Goal: Obtain resource: Download file/media

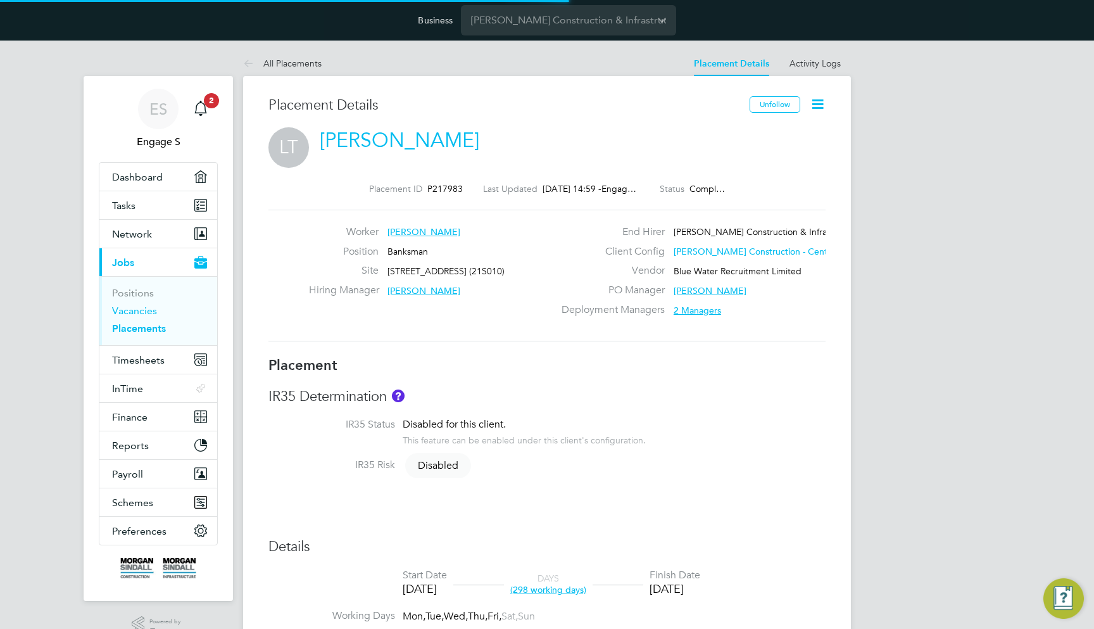
click at [146, 314] on link "Vacancies" at bounding box center [134, 310] width 45 height 12
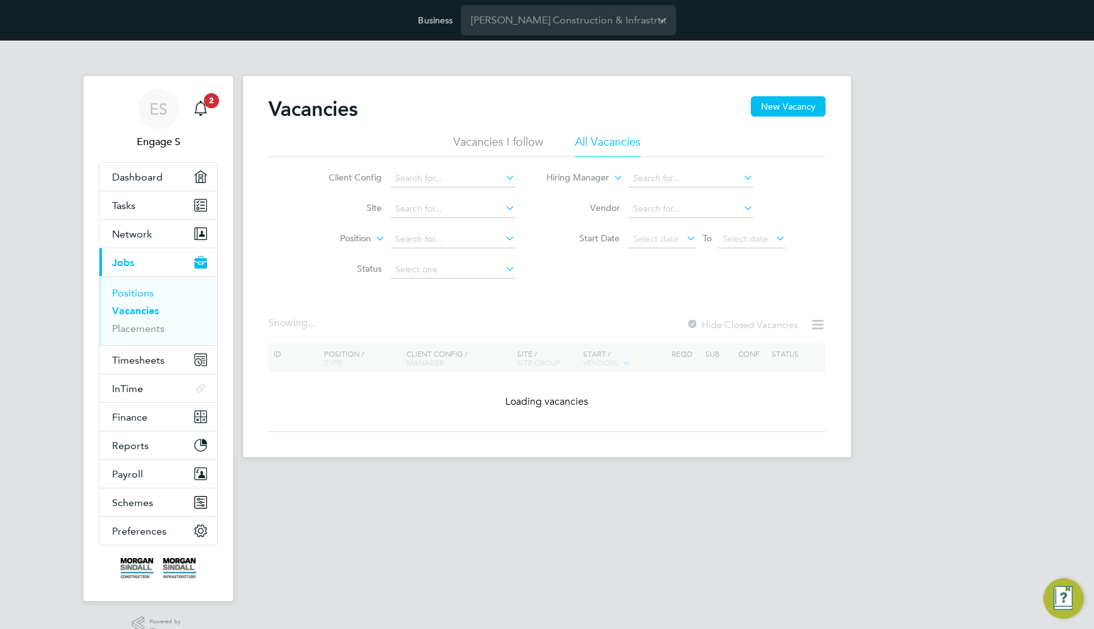
click at [145, 294] on link "Positions" at bounding box center [133, 293] width 42 height 12
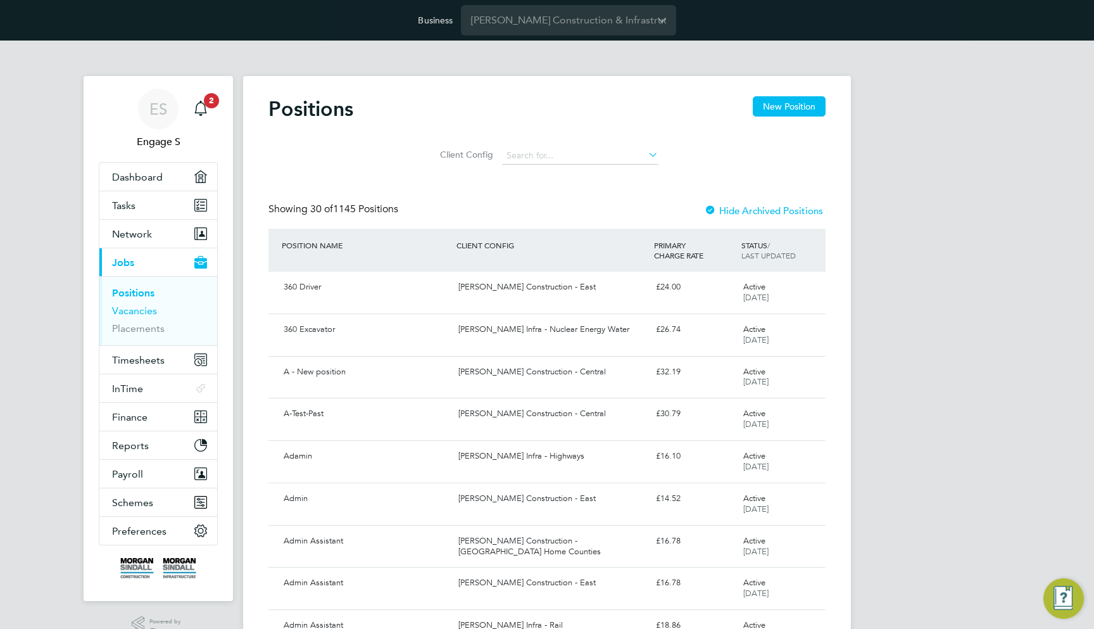
click at [141, 312] on link "Vacancies" at bounding box center [134, 310] width 45 height 12
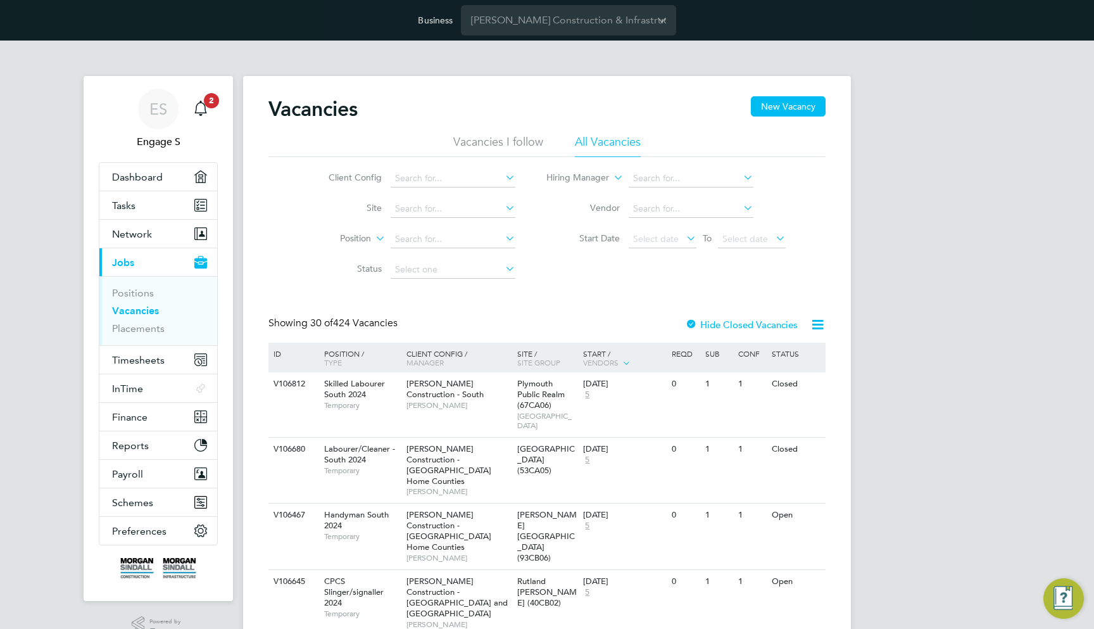
click at [819, 323] on icon at bounding box center [818, 324] width 16 height 16
click at [774, 350] on li "Download Vacancies Report" at bounding box center [759, 355] width 128 height 18
click at [151, 329] on link "Placements" at bounding box center [138, 328] width 53 height 12
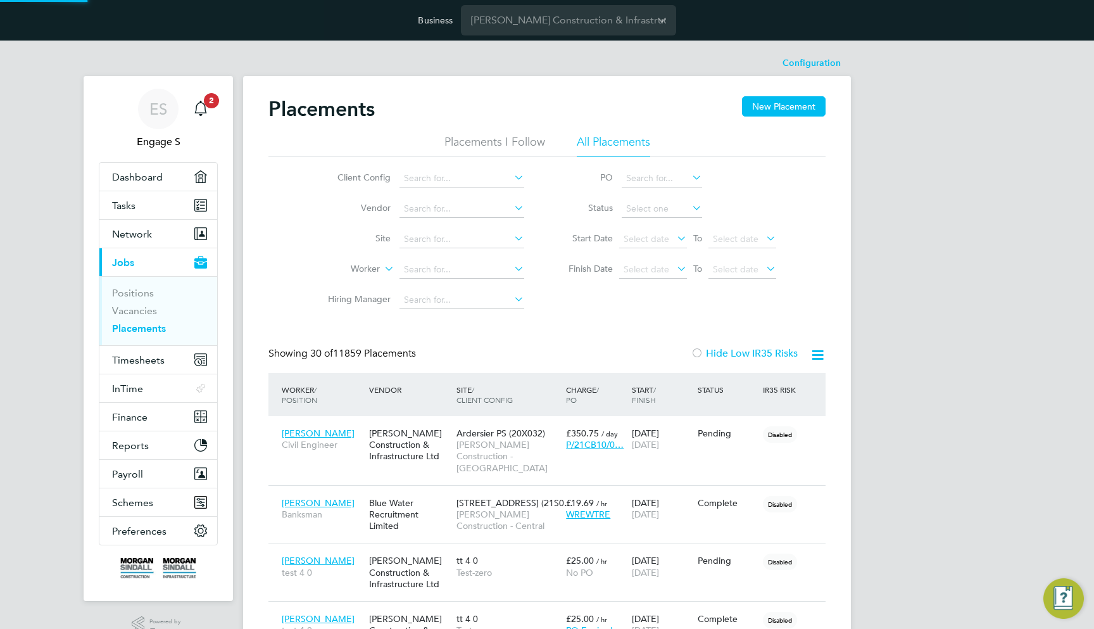
scroll to position [36, 88]
click at [146, 311] on link "Vacancies" at bounding box center [134, 310] width 45 height 12
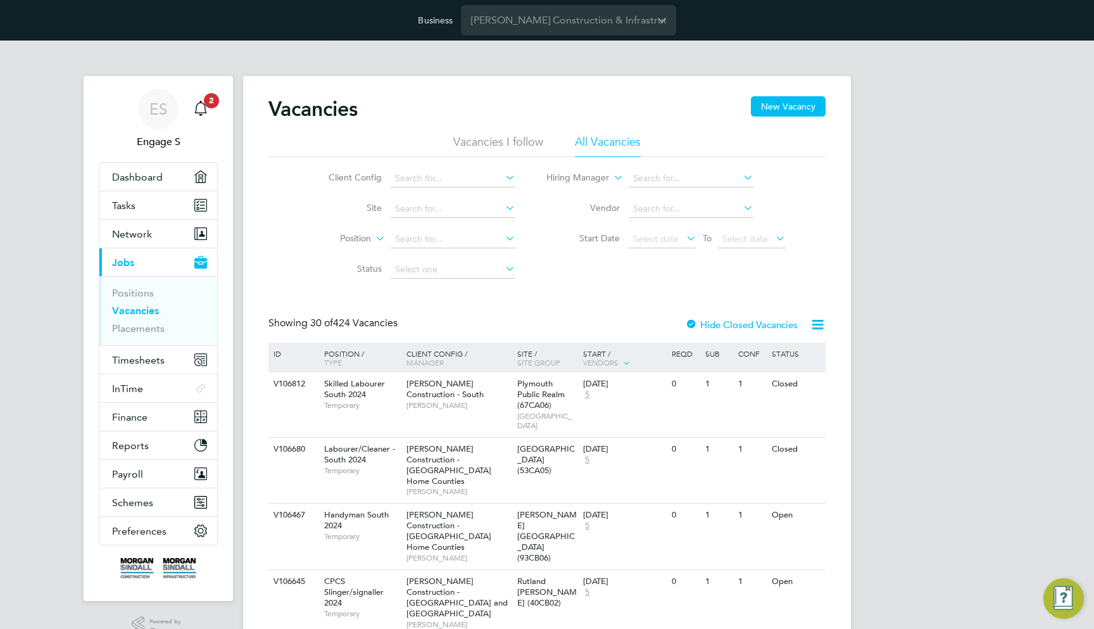
click at [811, 332] on icon at bounding box center [818, 324] width 16 height 16
click at [753, 360] on li "Download Vacancies Report" at bounding box center [759, 355] width 128 height 18
click at [139, 329] on link "Placements" at bounding box center [138, 328] width 53 height 12
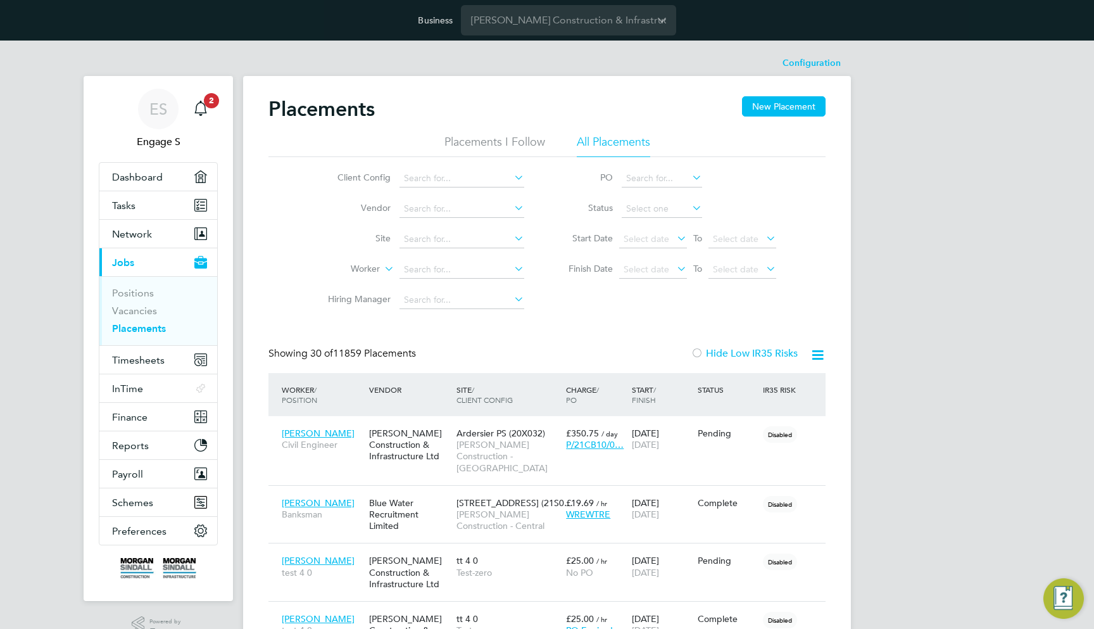
scroll to position [36, 88]
click at [635, 247] on span "Select date" at bounding box center [653, 239] width 68 height 17
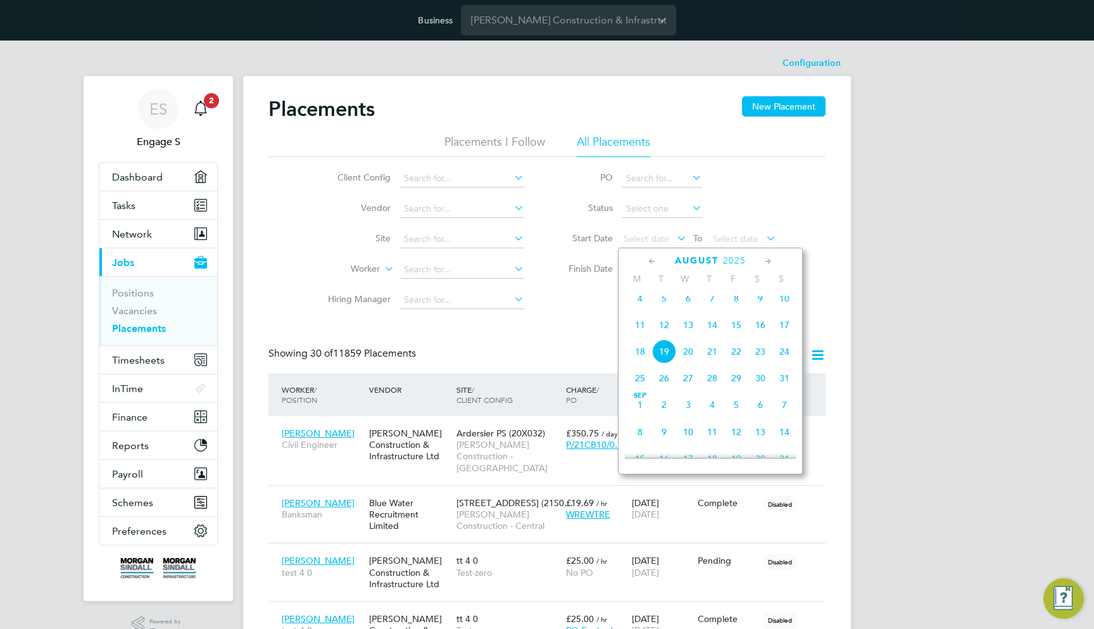
click at [645, 261] on div "[DATE]" at bounding box center [710, 260] width 171 height 12
click at [648, 261] on icon at bounding box center [652, 261] width 12 height 14
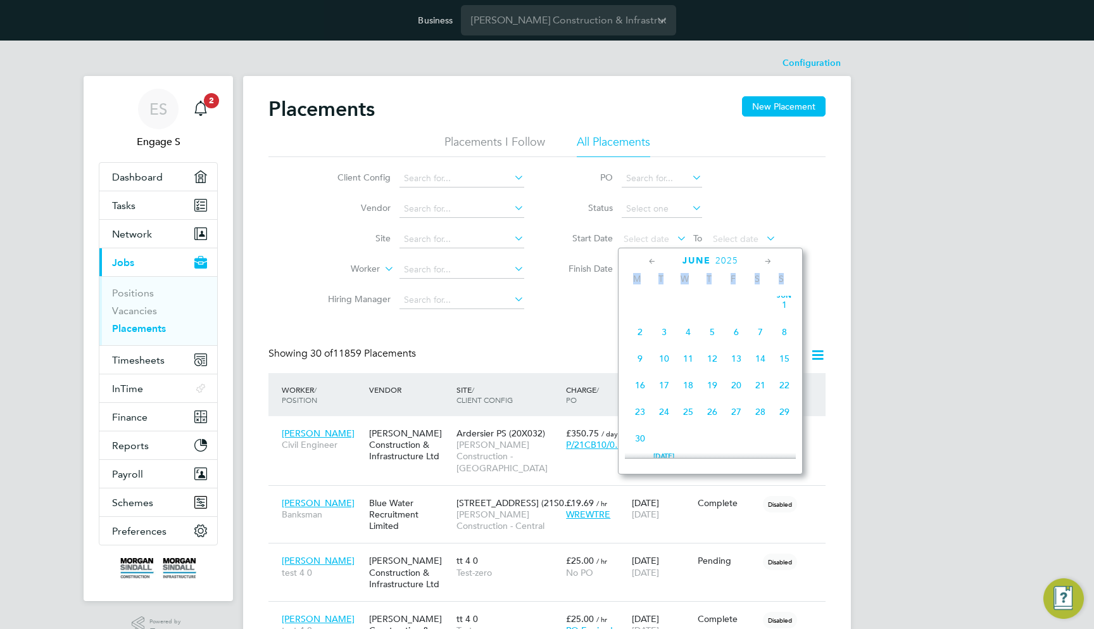
click at [648, 261] on icon at bounding box center [652, 261] width 12 height 14
click at [664, 313] on span "[DATE]" at bounding box center [664, 308] width 24 height 24
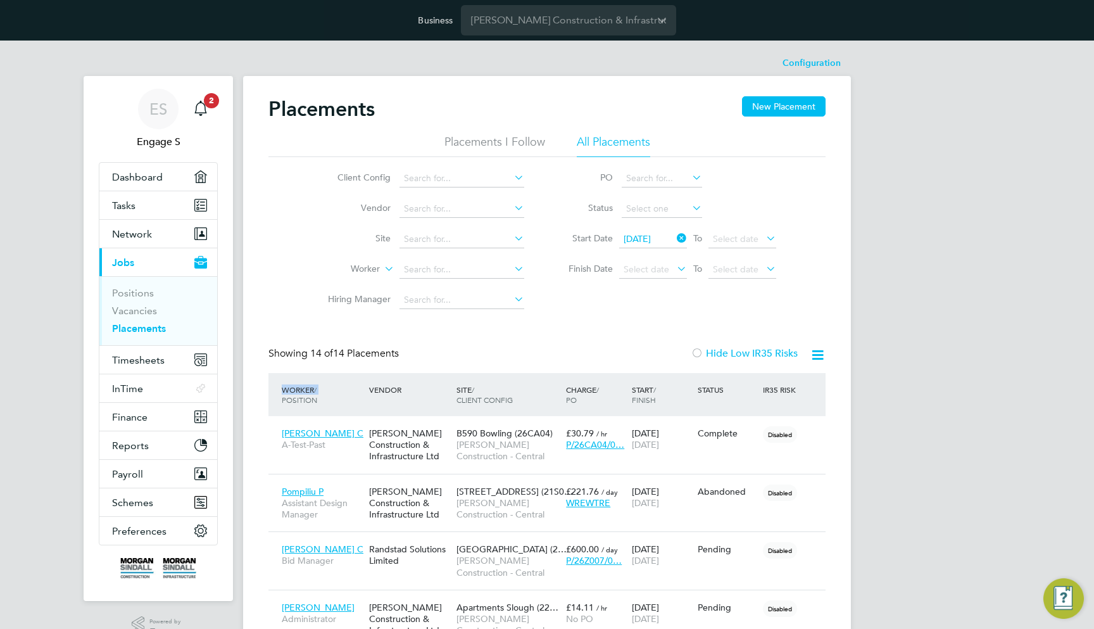
click at [815, 352] on icon at bounding box center [818, 355] width 16 height 16
click at [797, 378] on li "Download Placements Report" at bounding box center [755, 385] width 135 height 18
click at [754, 309] on div "Client Config Vendor Site Worker Hiring Manager PO Status Start Date [DATE] To …" at bounding box center [546, 236] width 557 height 158
click at [144, 354] on span "Timesheets" at bounding box center [138, 360] width 53 height 12
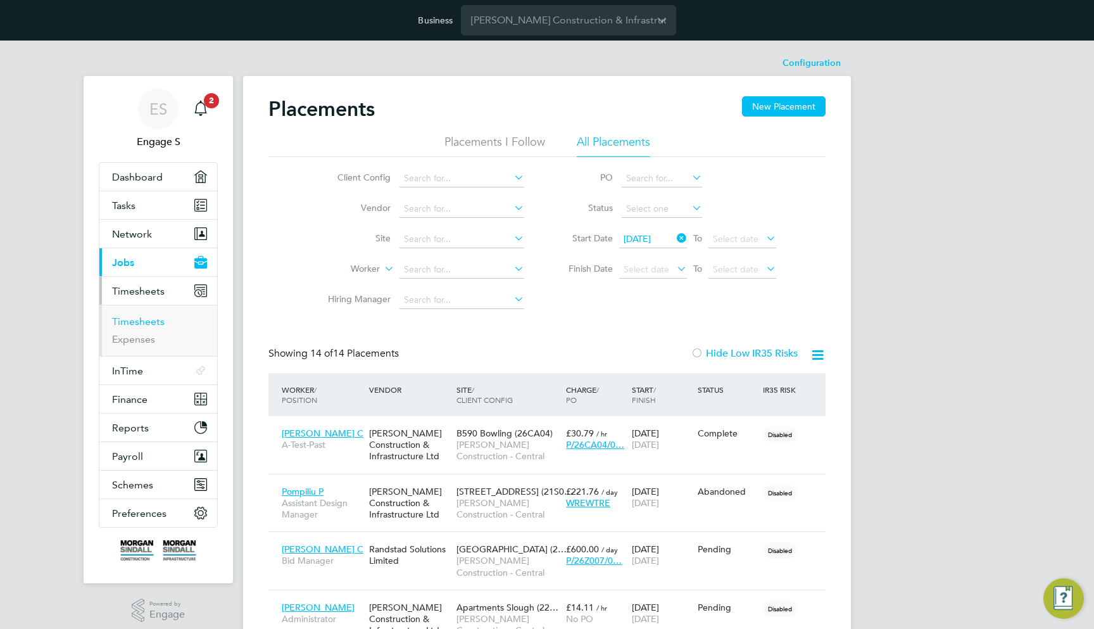
click at [138, 322] on link "Timesheets" at bounding box center [138, 321] width 53 height 12
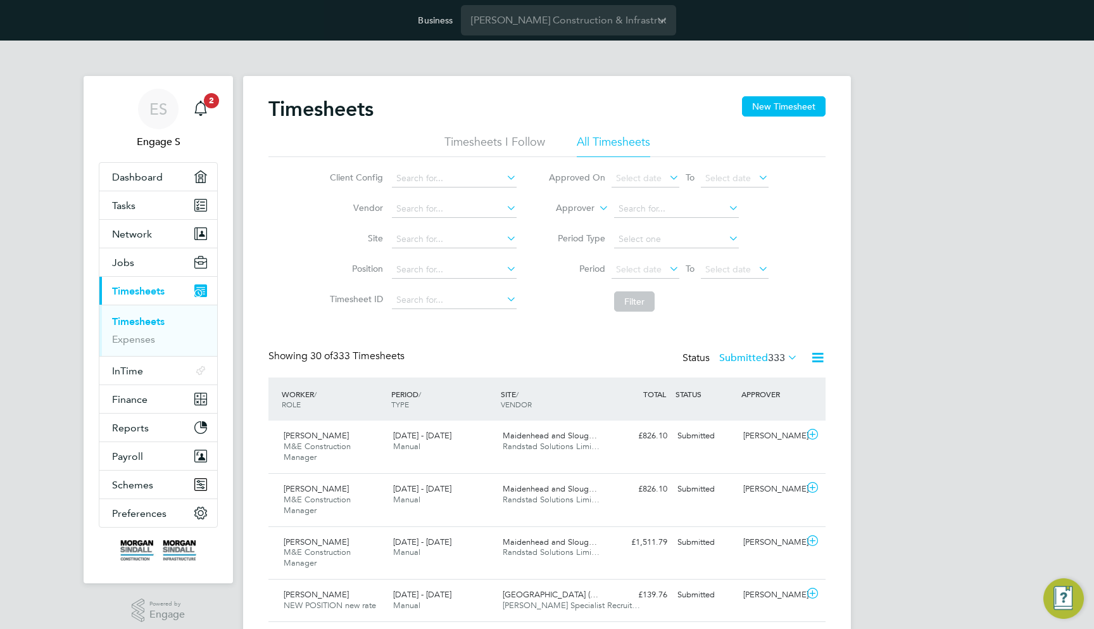
click at [785, 359] on icon at bounding box center [785, 357] width 0 height 18
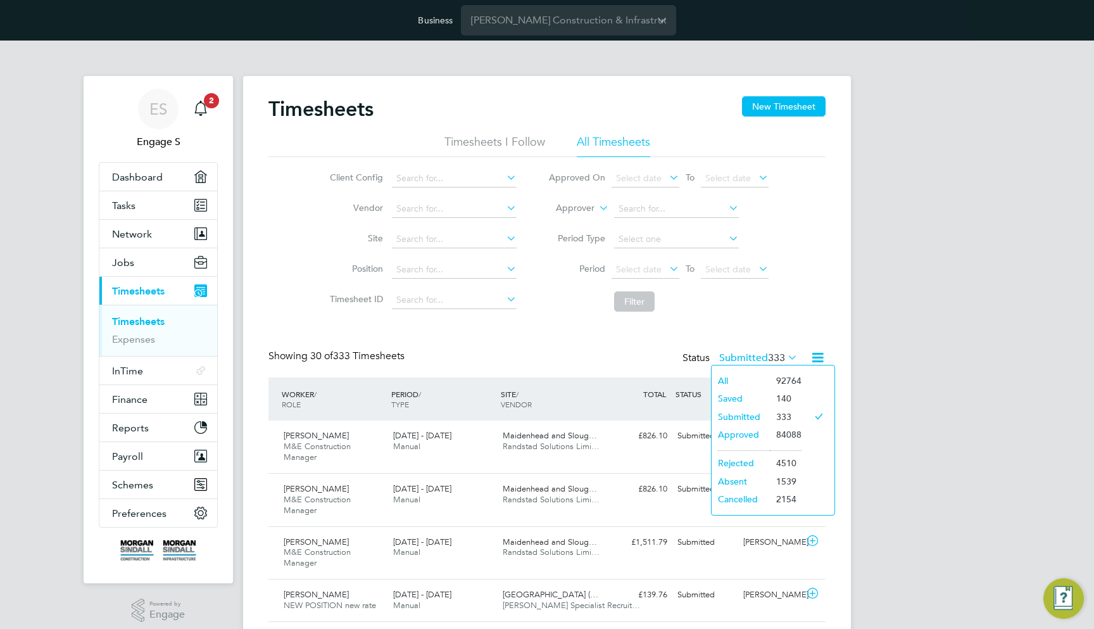
click at [773, 381] on li "92764" at bounding box center [786, 381] width 32 height 18
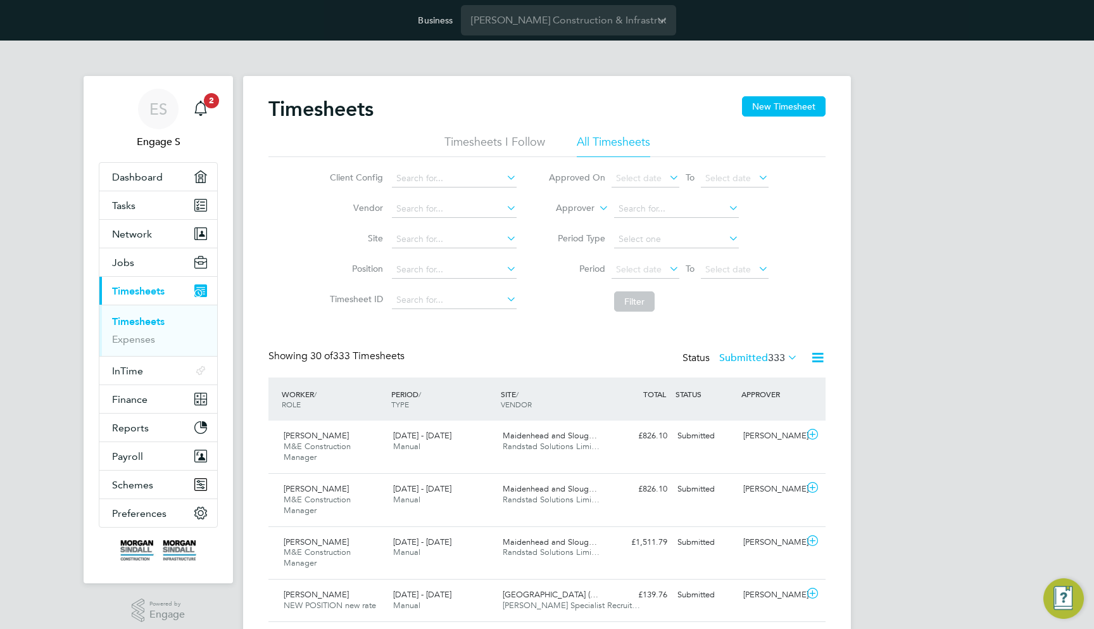
click at [741, 354] on label "Submitted 333" at bounding box center [758, 357] width 78 height 13
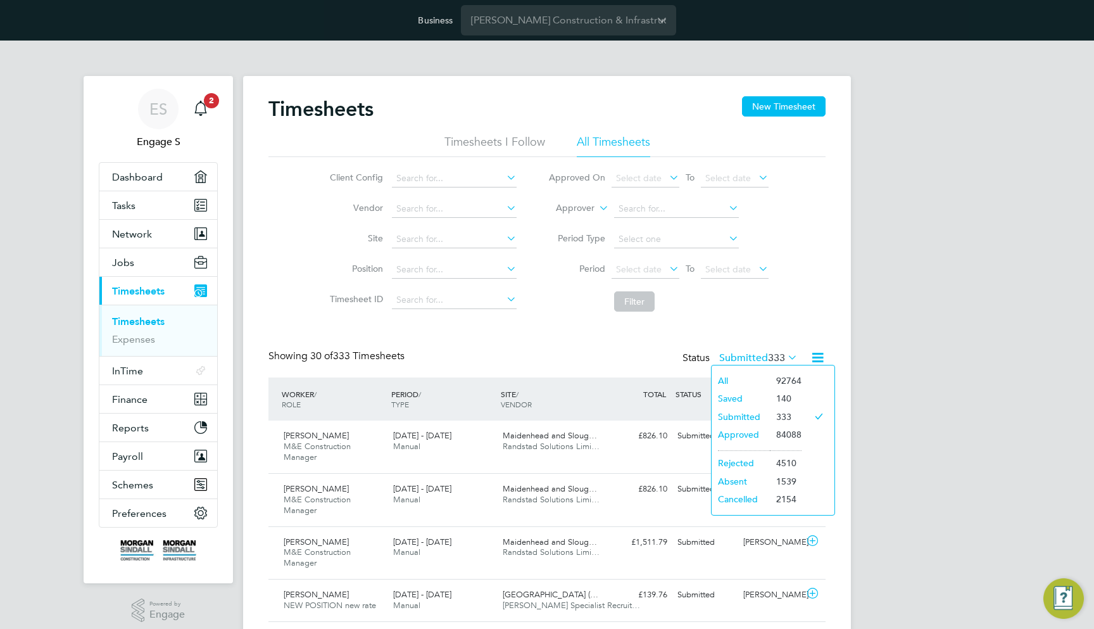
click at [735, 382] on li "All" at bounding box center [740, 381] width 58 height 18
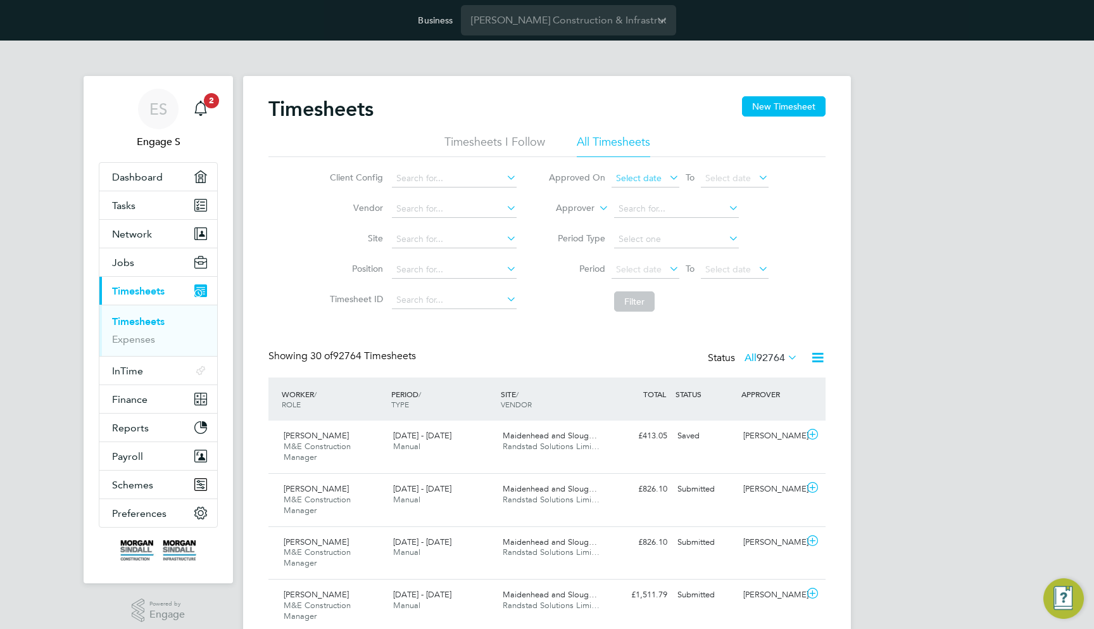
click at [649, 178] on span "Select date" at bounding box center [639, 177] width 46 height 11
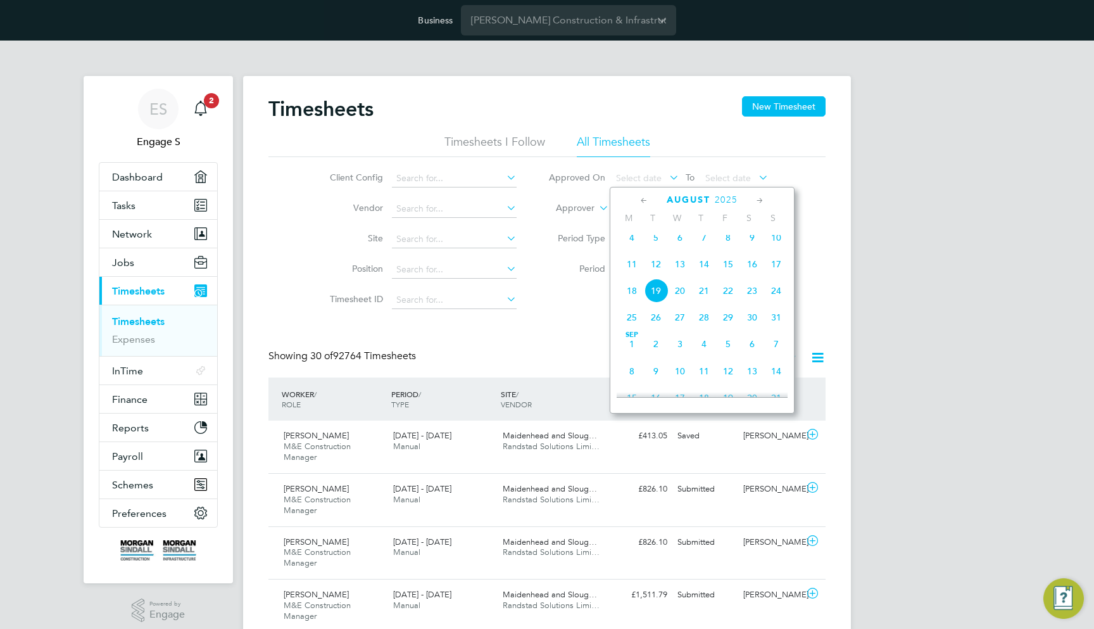
click at [621, 161] on div "Client Config Vendor Site Position Timesheet ID Approved On Select date To Sele…" at bounding box center [546, 237] width 557 height 161
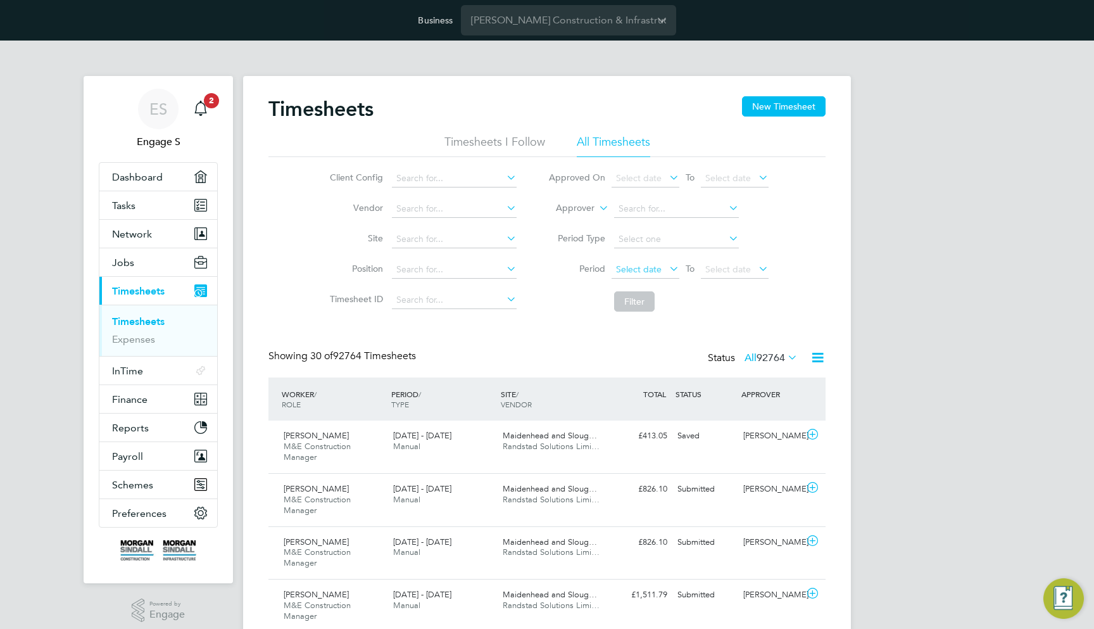
click at [629, 265] on span "Select date" at bounding box center [639, 268] width 46 height 11
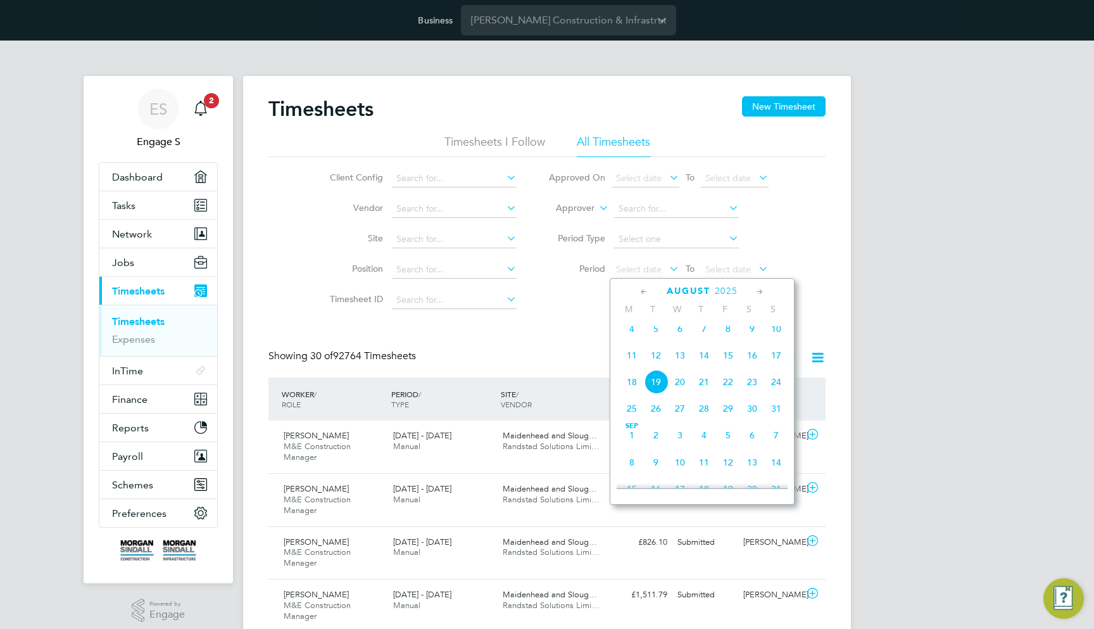
click at [649, 292] on icon at bounding box center [644, 292] width 12 height 14
click at [644, 292] on icon at bounding box center [644, 292] width 12 height 14
click at [773, 335] on span "[DATE]" at bounding box center [776, 335] width 24 height 24
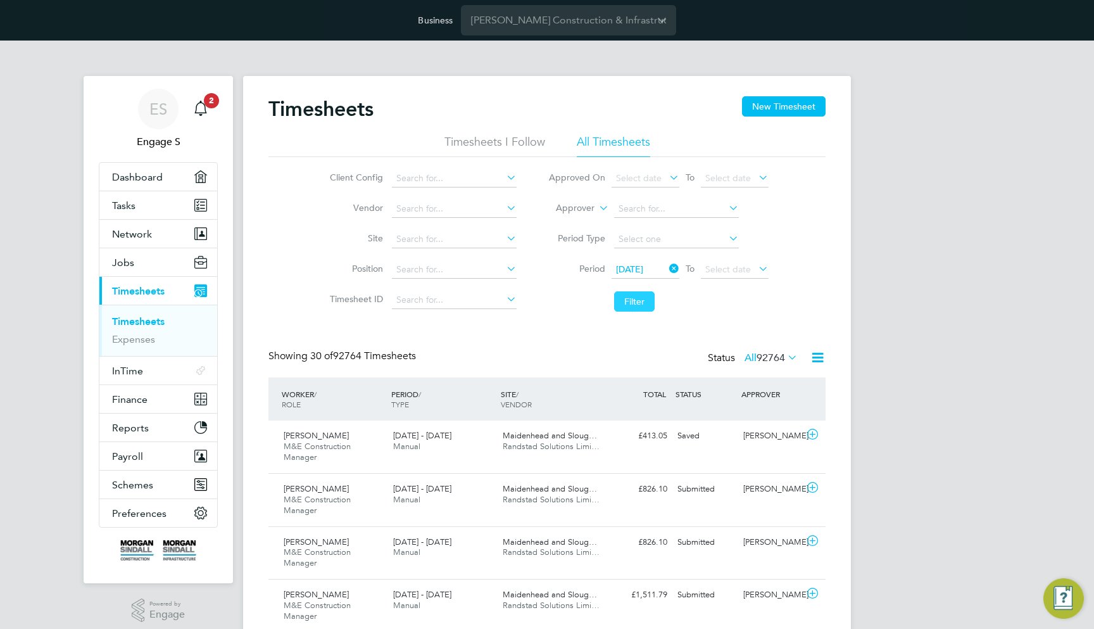
click at [631, 303] on button "Filter" at bounding box center [634, 301] width 41 height 20
click at [643, 268] on span "[DATE]" at bounding box center [629, 268] width 27 height 11
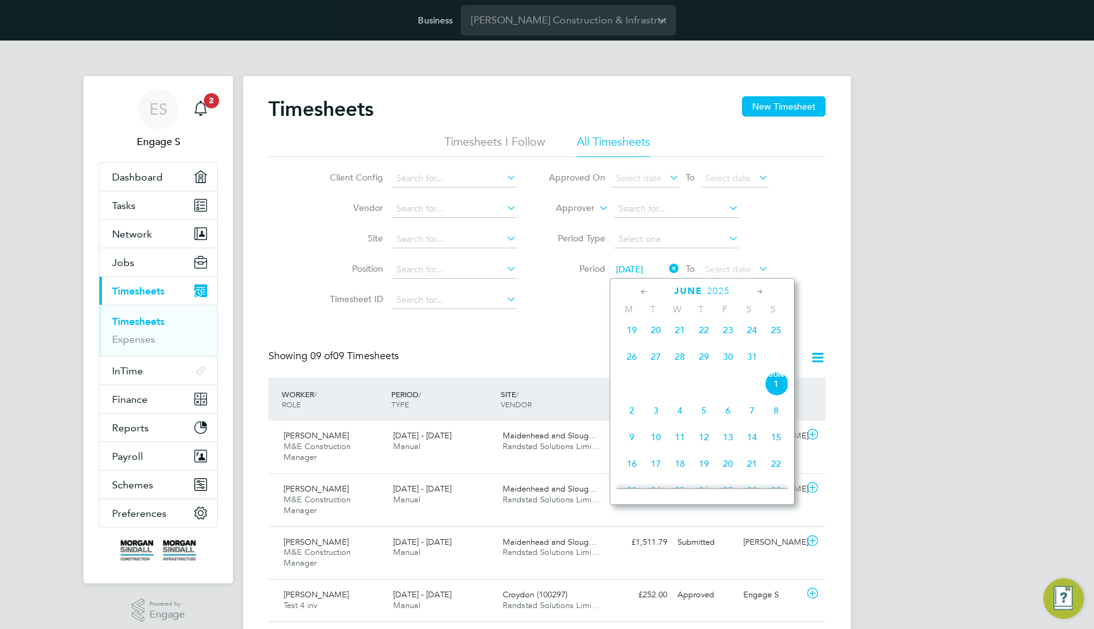
click at [646, 287] on icon at bounding box center [644, 292] width 12 height 14
click at [652, 328] on span "Apr" at bounding box center [656, 326] width 24 height 6
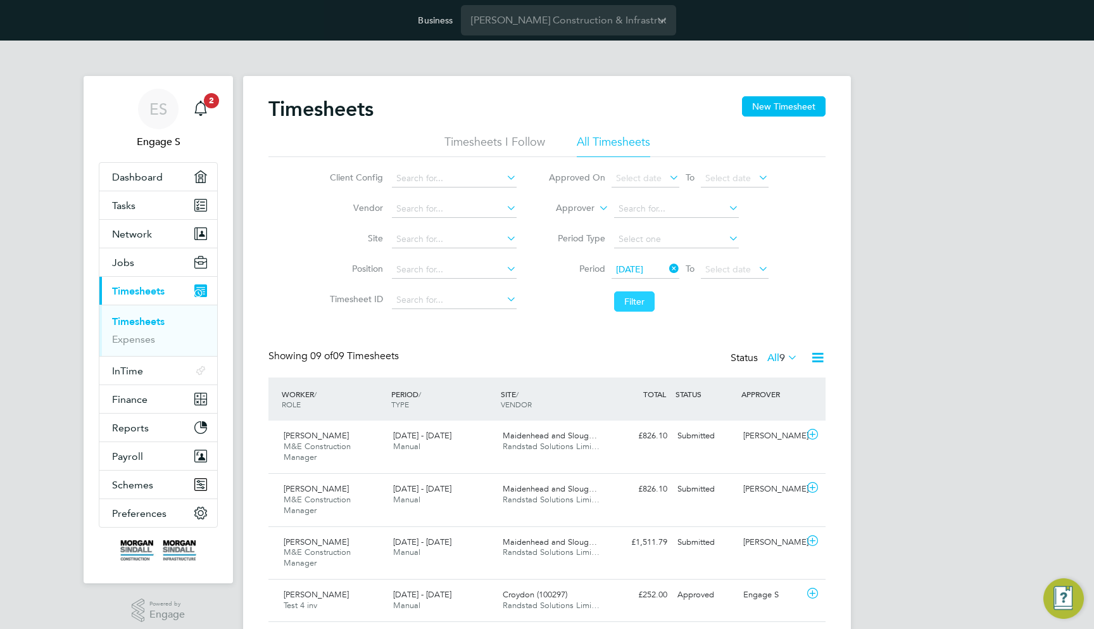
click at [635, 310] on button "Filter" at bounding box center [634, 301] width 41 height 20
click at [816, 358] on icon at bounding box center [818, 357] width 16 height 16
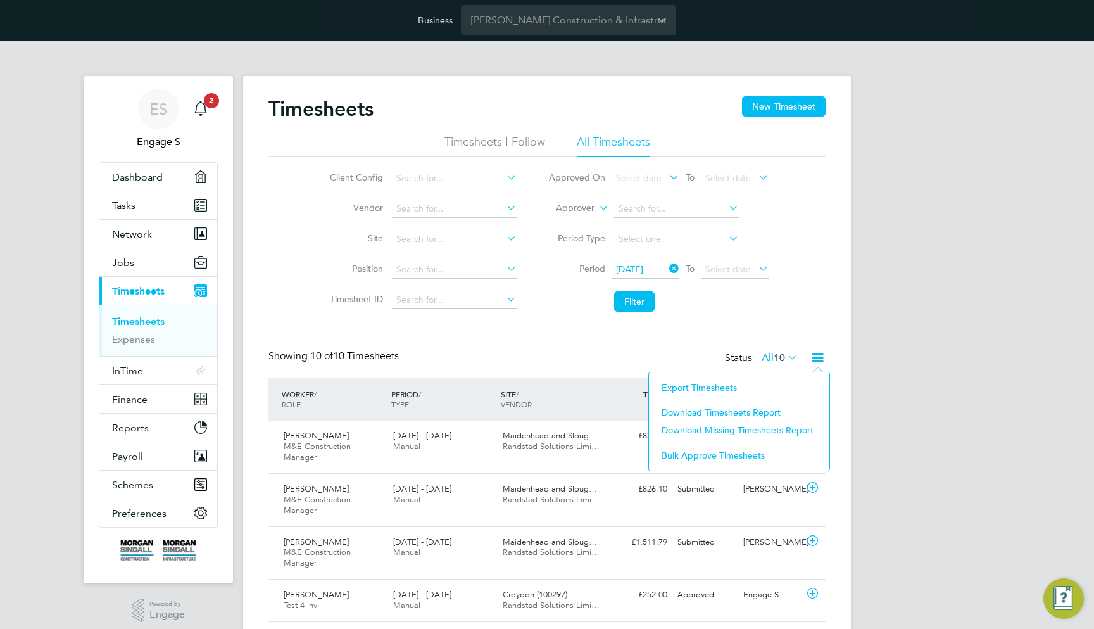
click at [762, 412] on li "Download Timesheets Report" at bounding box center [739, 412] width 168 height 18
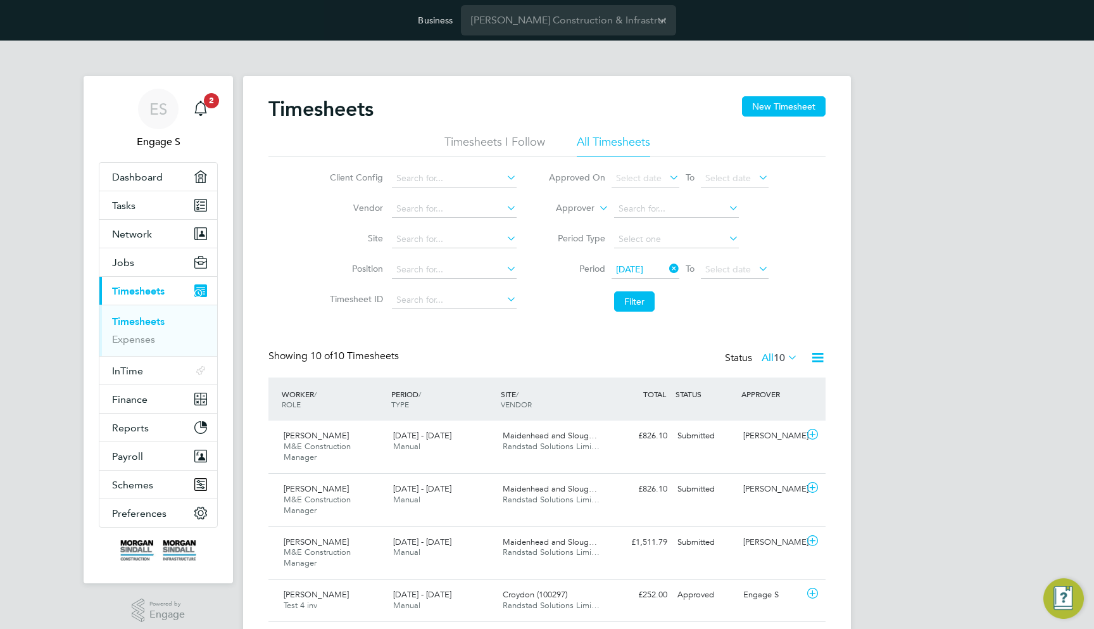
click at [822, 360] on icon at bounding box center [818, 357] width 16 height 16
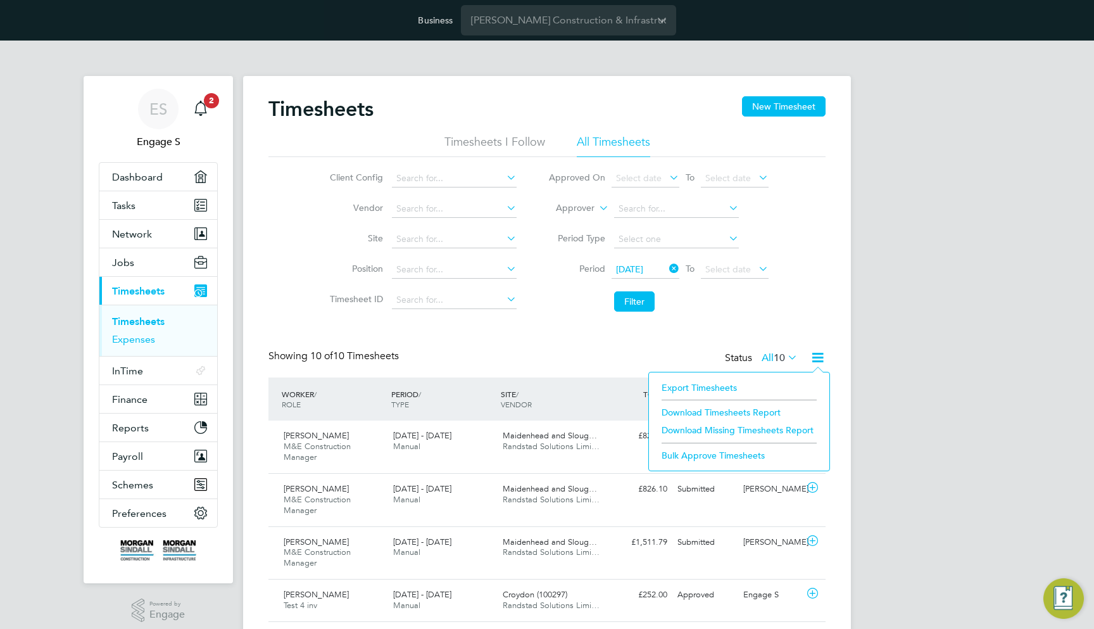
click at [130, 344] on link "Expenses" at bounding box center [133, 339] width 43 height 12
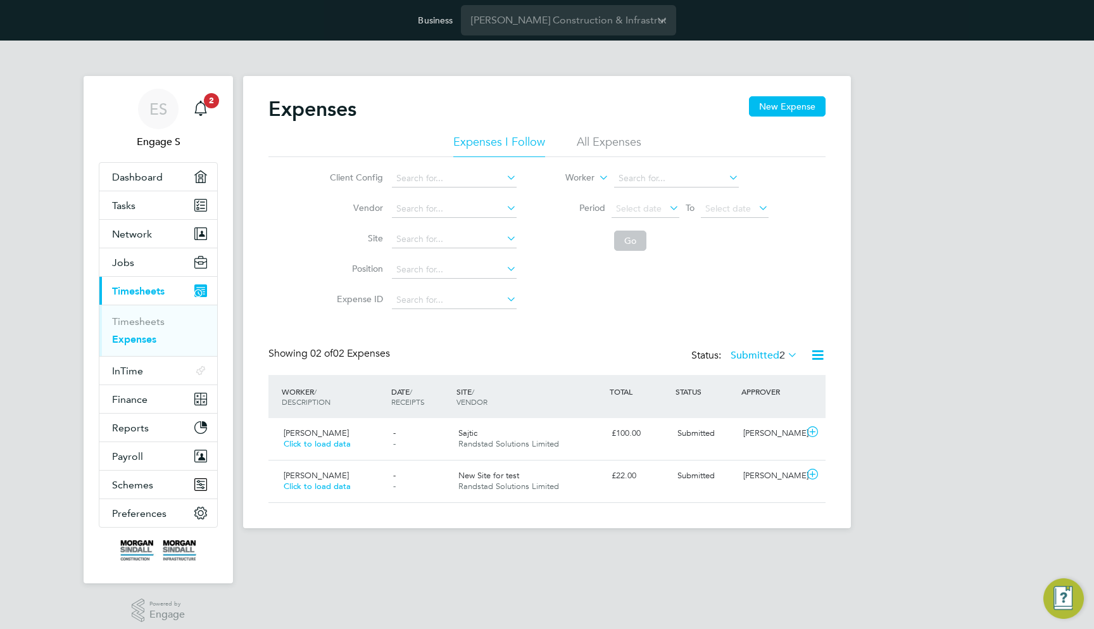
click at [816, 356] on icon at bounding box center [818, 355] width 16 height 16
drag, startPoint x: 795, startPoint y: 384, endPoint x: 751, endPoint y: 197, distance: 192.4
click at [779, 241] on div "Expenses New Expense Expenses I Follow All Expenses Client Config Vendor Site P…" at bounding box center [547, 302] width 608 height 452
click at [604, 143] on li "All Expenses" at bounding box center [609, 145] width 65 height 23
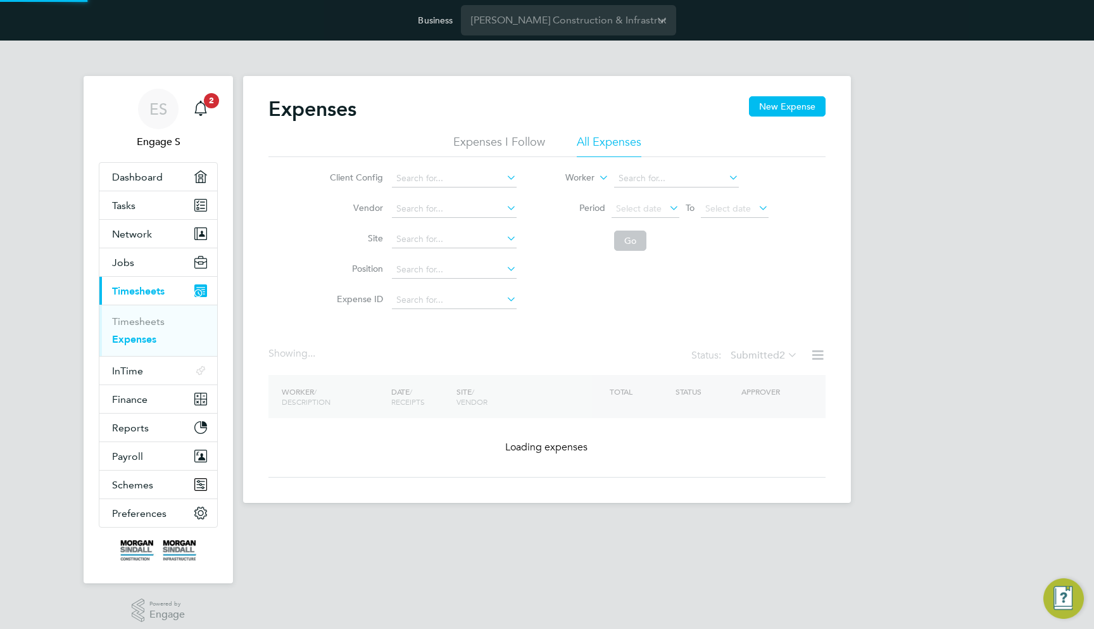
click at [777, 301] on div "Client Config Vendor Site Position Expense ID Worker Period Select date To Sele…" at bounding box center [546, 236] width 557 height 158
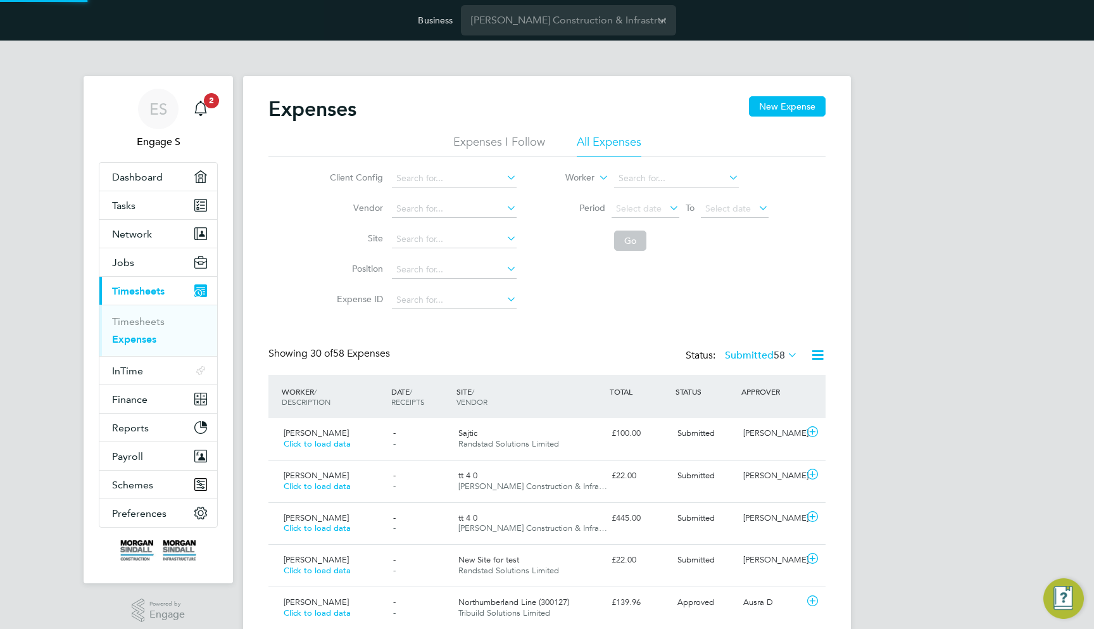
scroll to position [31, 110]
click at [785, 351] on icon at bounding box center [785, 355] width 0 height 18
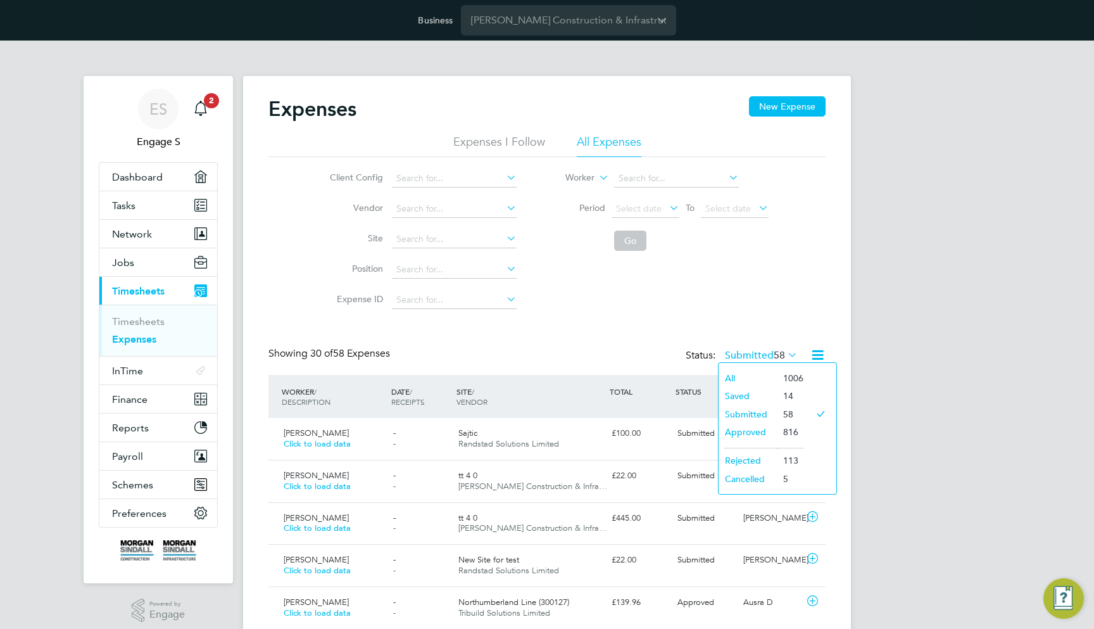
click at [768, 374] on li "All" at bounding box center [747, 378] width 58 height 18
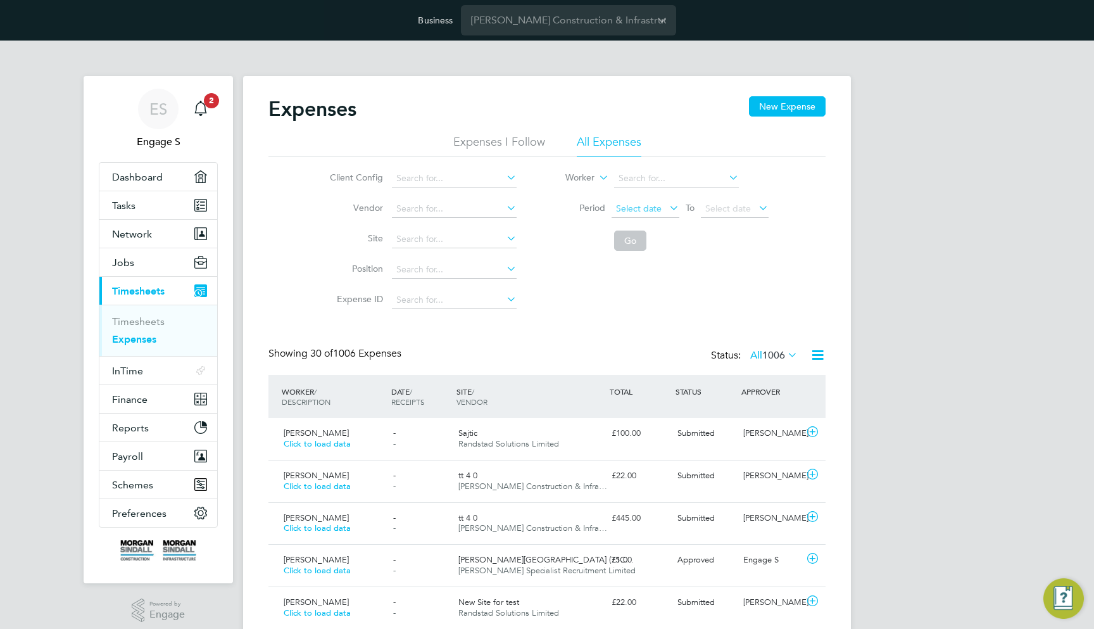
click at [644, 215] on span "Select date" at bounding box center [645, 209] width 68 height 17
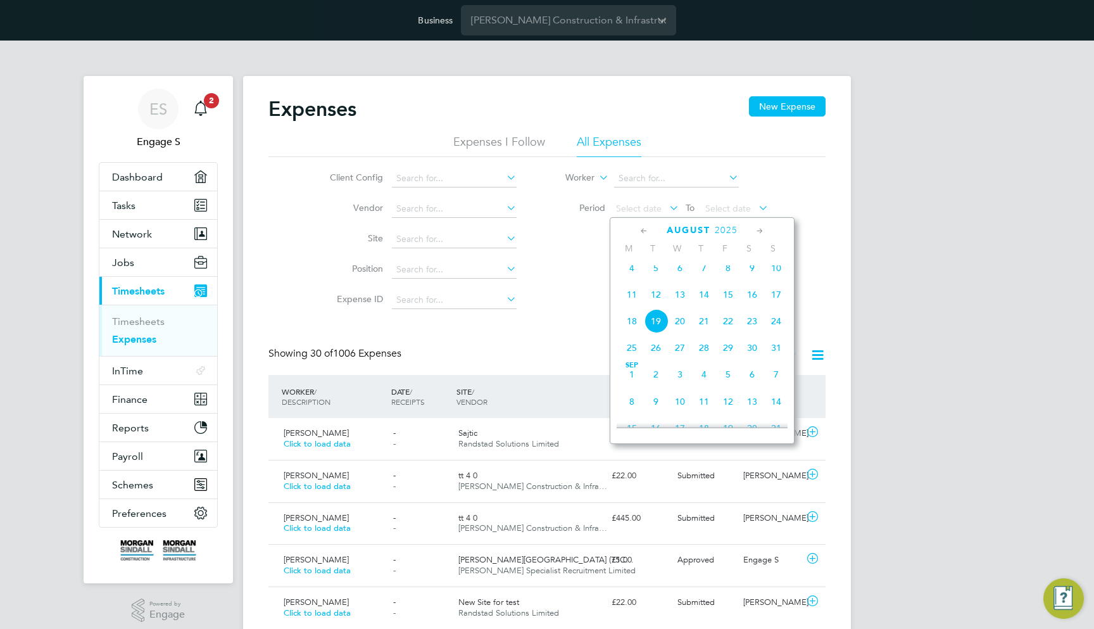
click at [643, 229] on icon at bounding box center [644, 231] width 12 height 14
click at [653, 275] on span "[DATE]" at bounding box center [656, 277] width 24 height 24
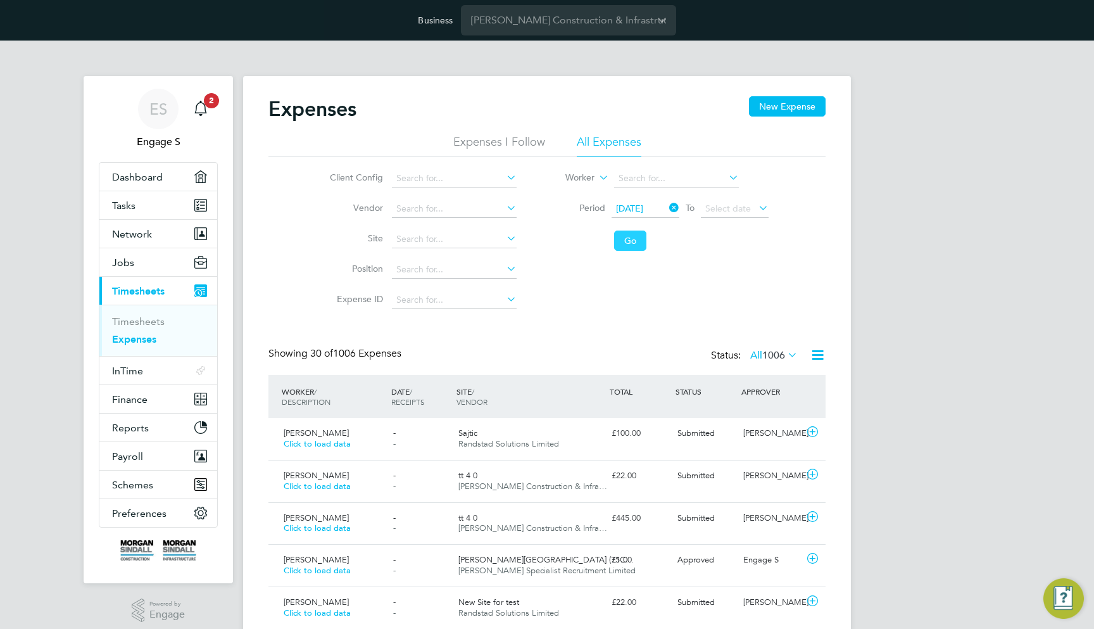
click at [642, 241] on button "Go" at bounding box center [630, 240] width 32 height 20
click at [816, 357] on icon at bounding box center [818, 355] width 16 height 16
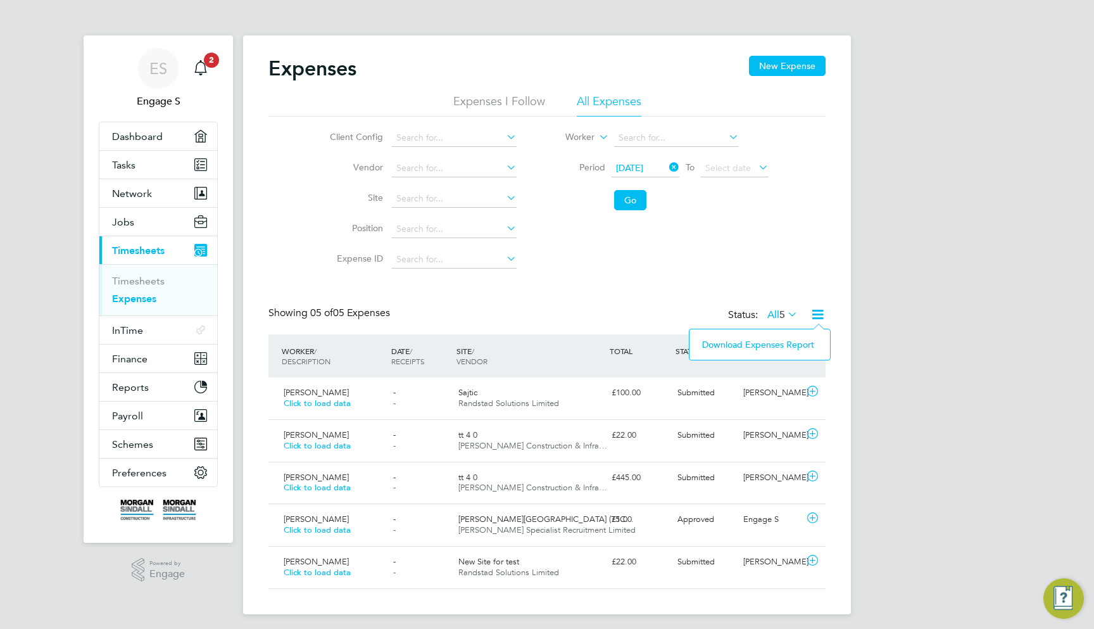
click at [853, 329] on div "ES Engage S Notifications 2 Applications: Dashboard Tasks Network Team Members …" at bounding box center [547, 317] width 1094 height 634
click at [639, 165] on span "[DATE]" at bounding box center [629, 167] width 27 height 11
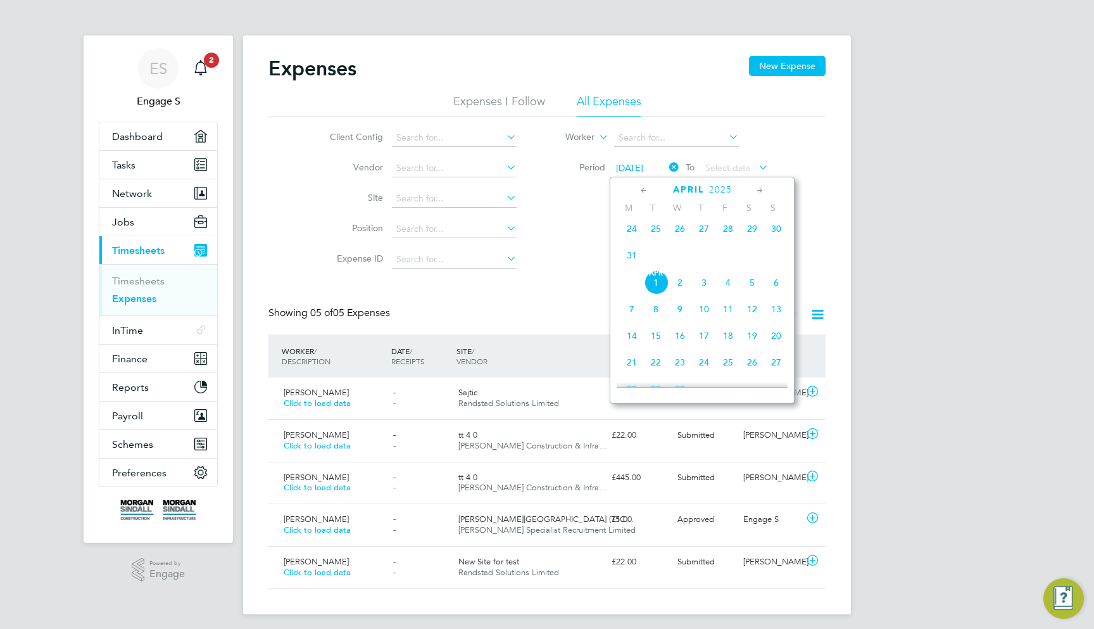
click at [632, 169] on span "[DATE]" at bounding box center [629, 167] width 27 height 11
click at [644, 193] on icon at bounding box center [644, 191] width 12 height 14
click at [764, 235] on span "[DATE]" at bounding box center [776, 237] width 24 height 24
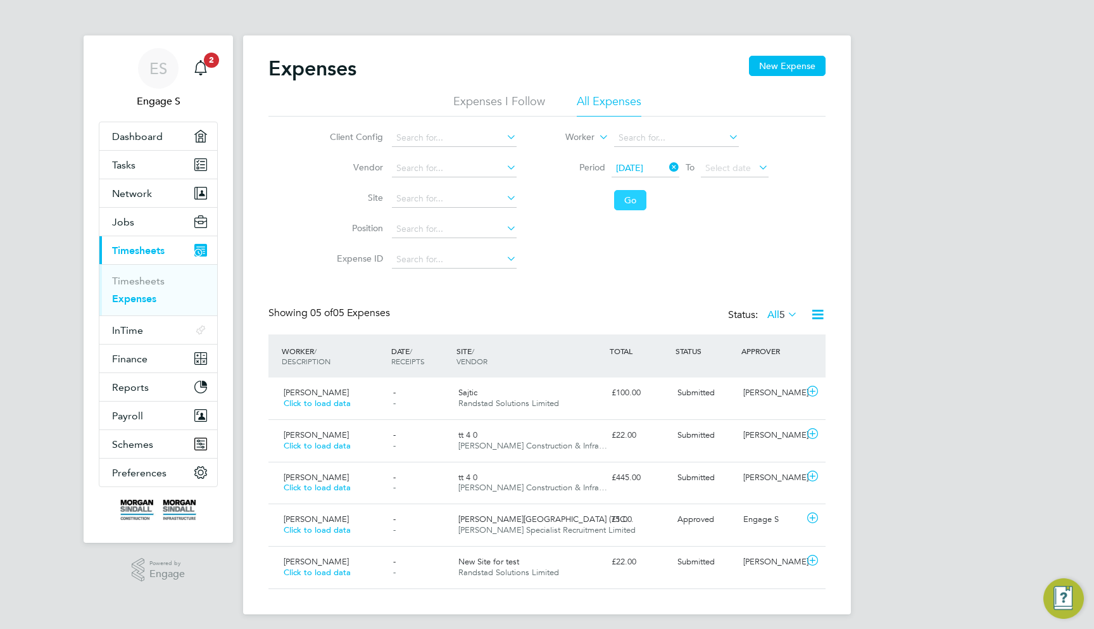
click at [637, 207] on button "Go" at bounding box center [630, 200] width 32 height 20
click at [666, 168] on icon at bounding box center [666, 167] width 0 height 18
click at [641, 196] on button "Go" at bounding box center [630, 200] width 32 height 20
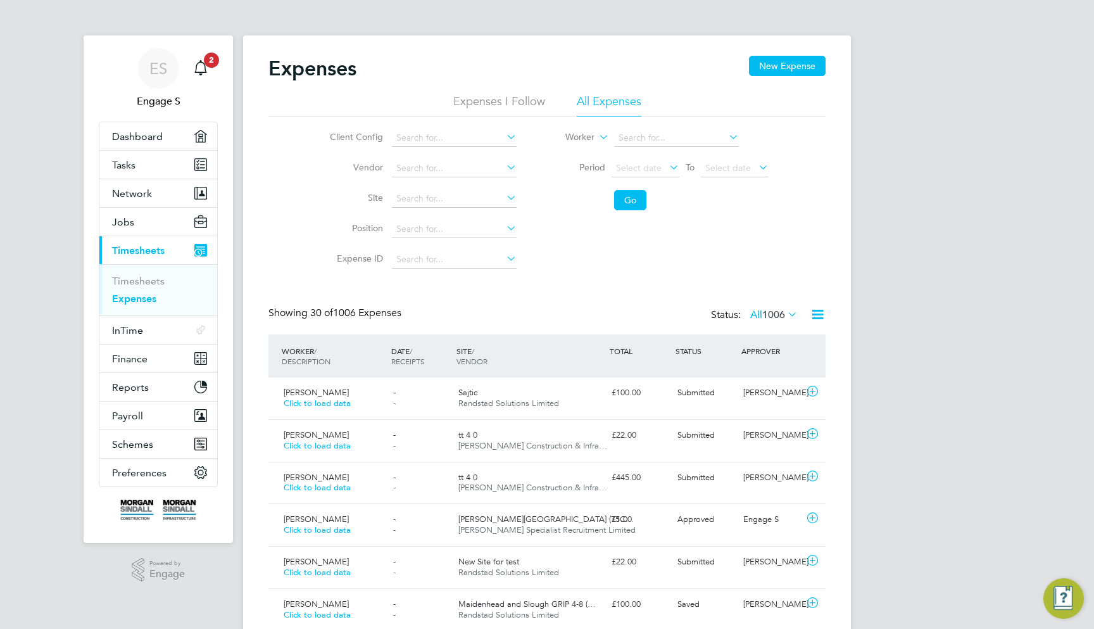
click at [816, 311] on icon at bounding box center [818, 314] width 16 height 16
click at [799, 343] on li "Download Expenses Report" at bounding box center [760, 344] width 128 height 18
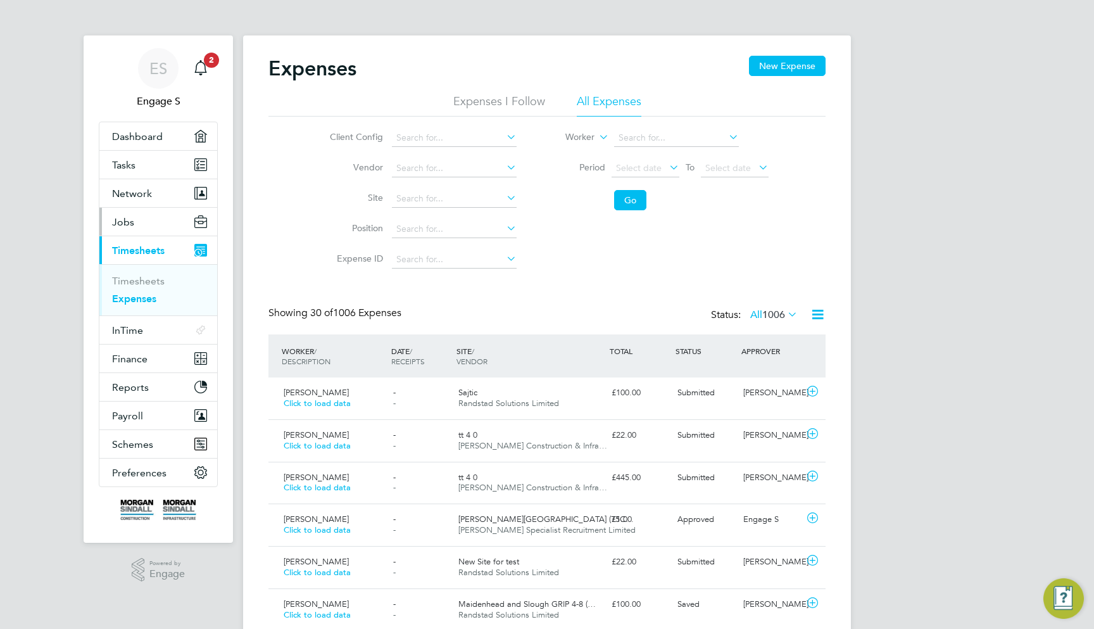
click at [136, 222] on button "Jobs" at bounding box center [158, 222] width 118 height 28
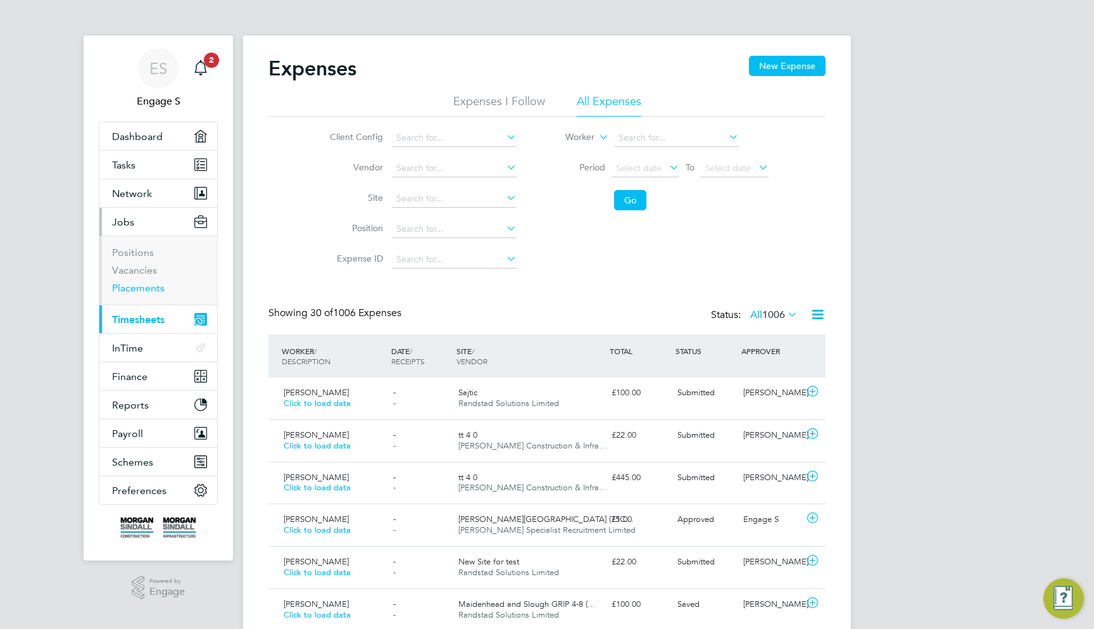
click at [146, 291] on link "Placements" at bounding box center [138, 288] width 53 height 12
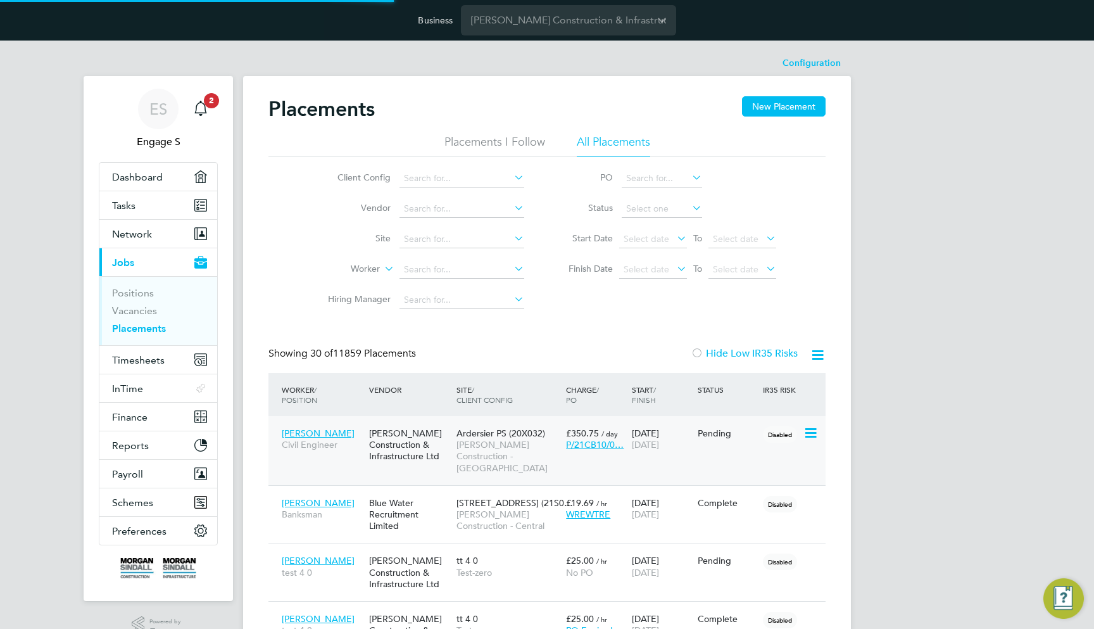
scroll to position [47, 110]
click at [501, 436] on span "Ardersier PS (20X032)" at bounding box center [500, 432] width 89 height 11
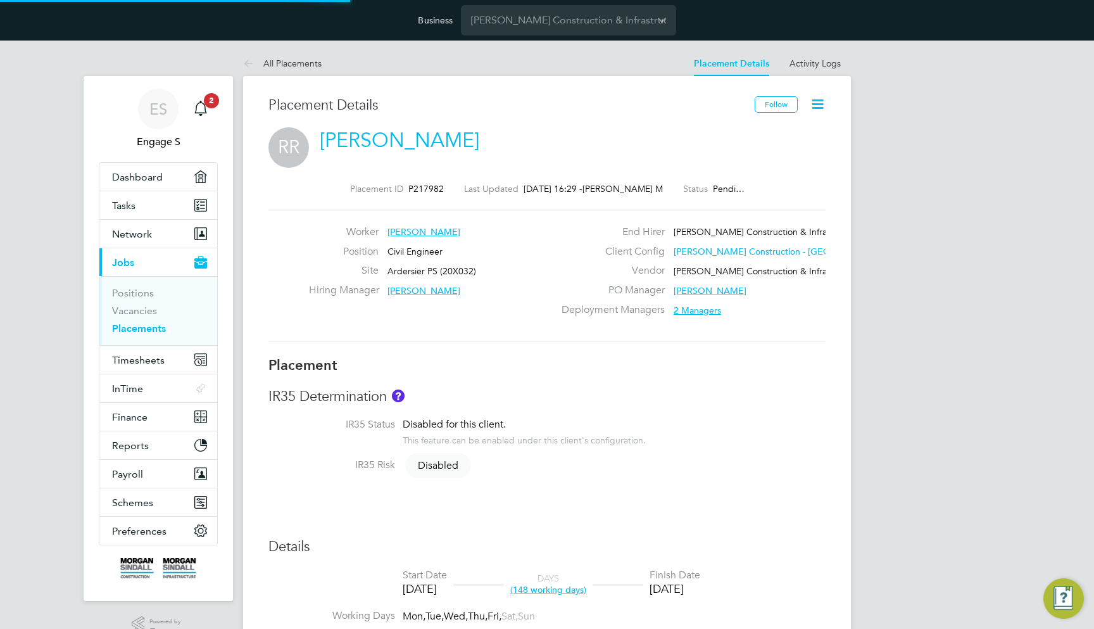
type input "Larry R"
type input "Robert B"
type input "[DATE]"
type input "08:00"
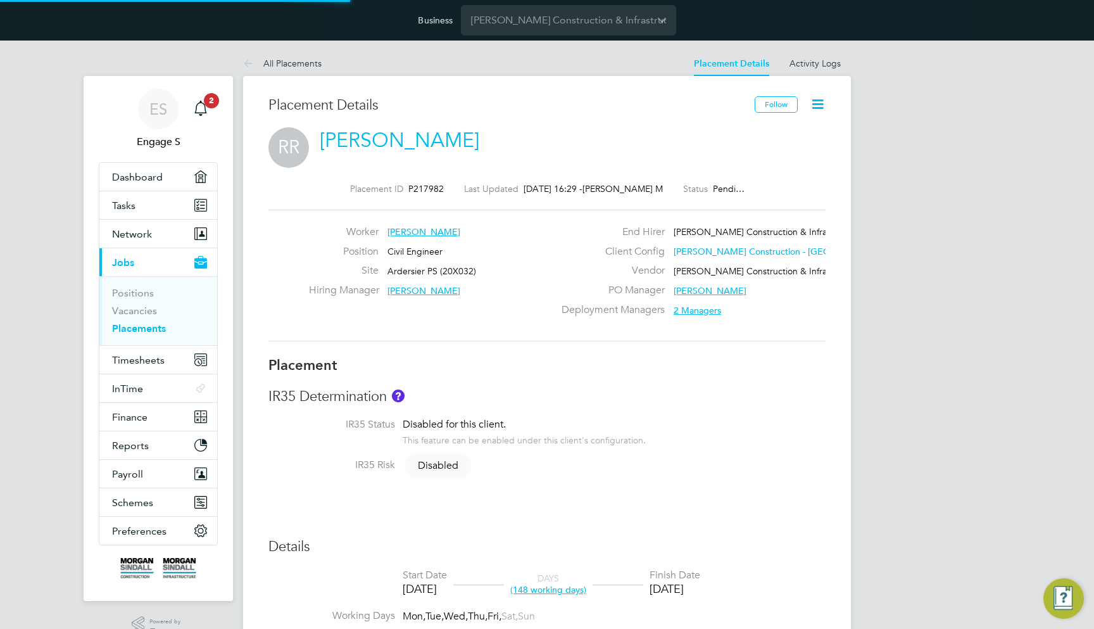
type input "18:00"
